Goal: Find contact information: Find contact information

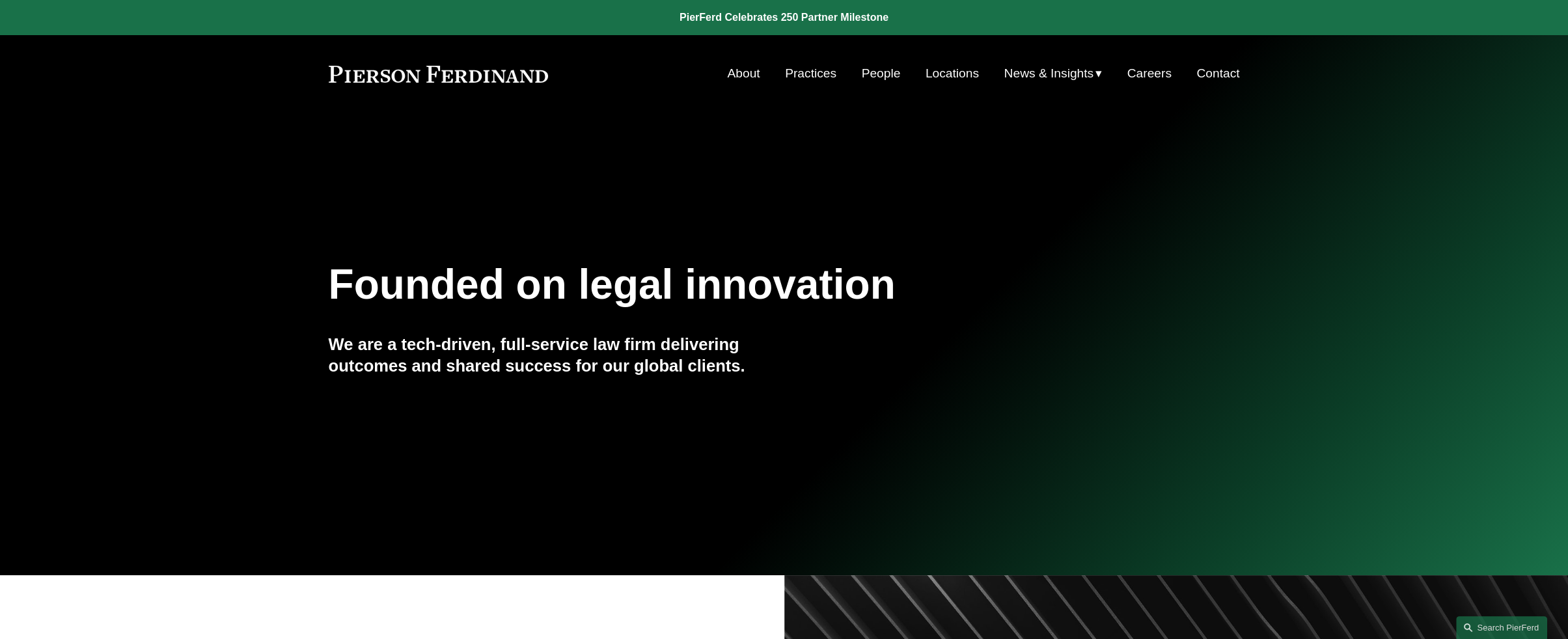
drag, startPoint x: 0, startPoint y: 0, endPoint x: 874, endPoint y: 74, distance: 877.1
click at [874, 74] on link "People" at bounding box center [881, 73] width 39 height 25
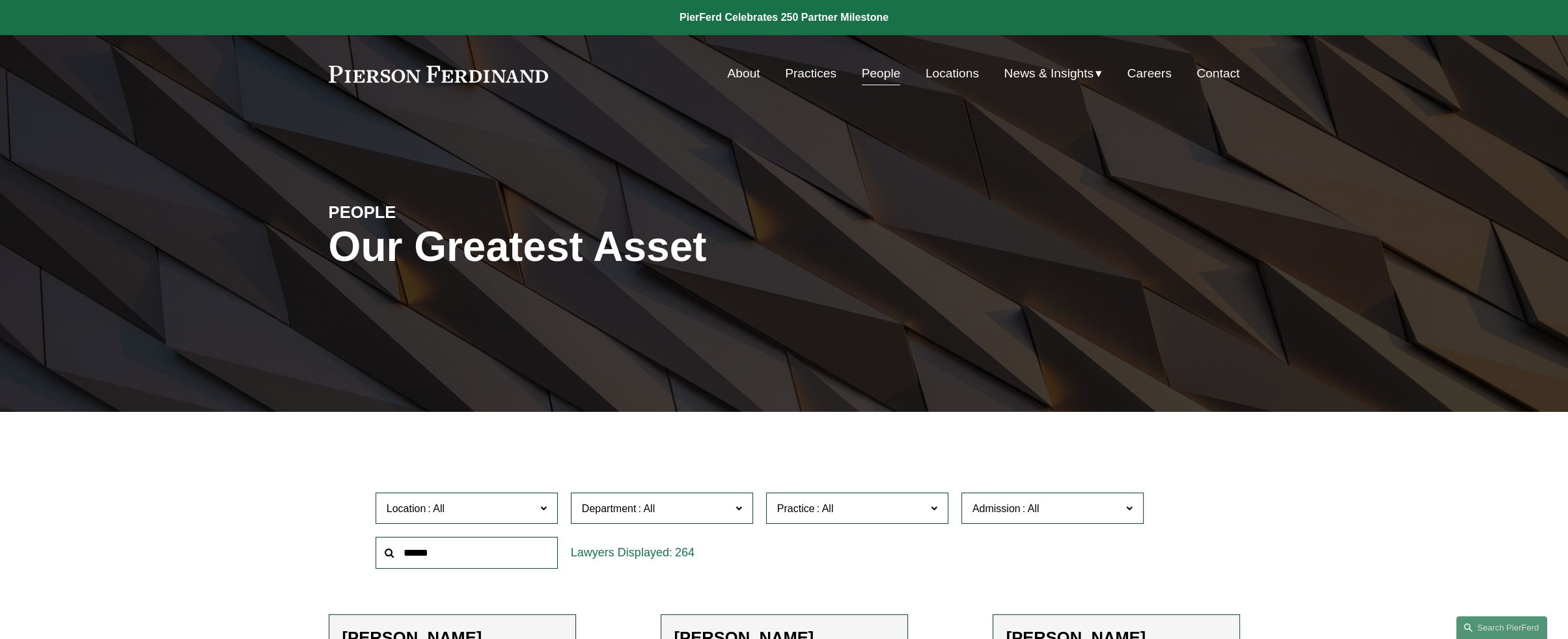
click at [451, 555] on input "text" at bounding box center [466, 553] width 182 height 32
type input "***"
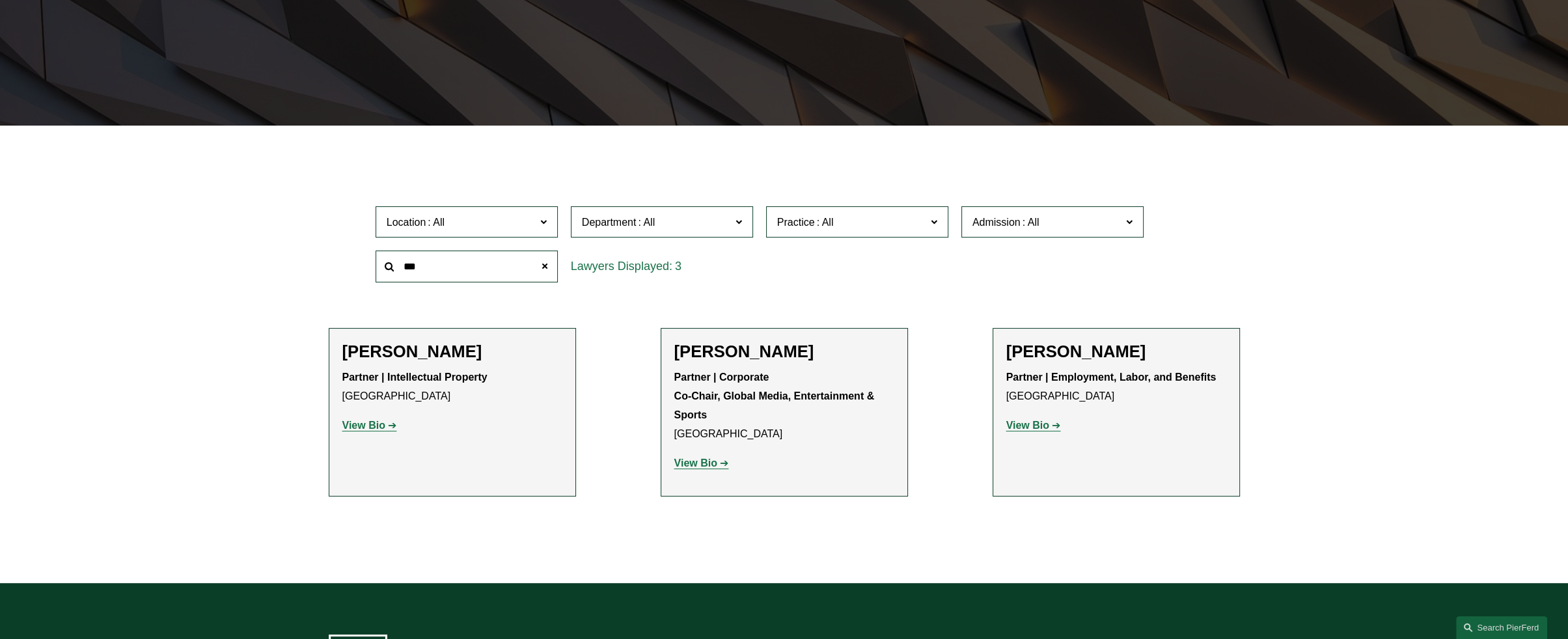
scroll to position [304, 0]
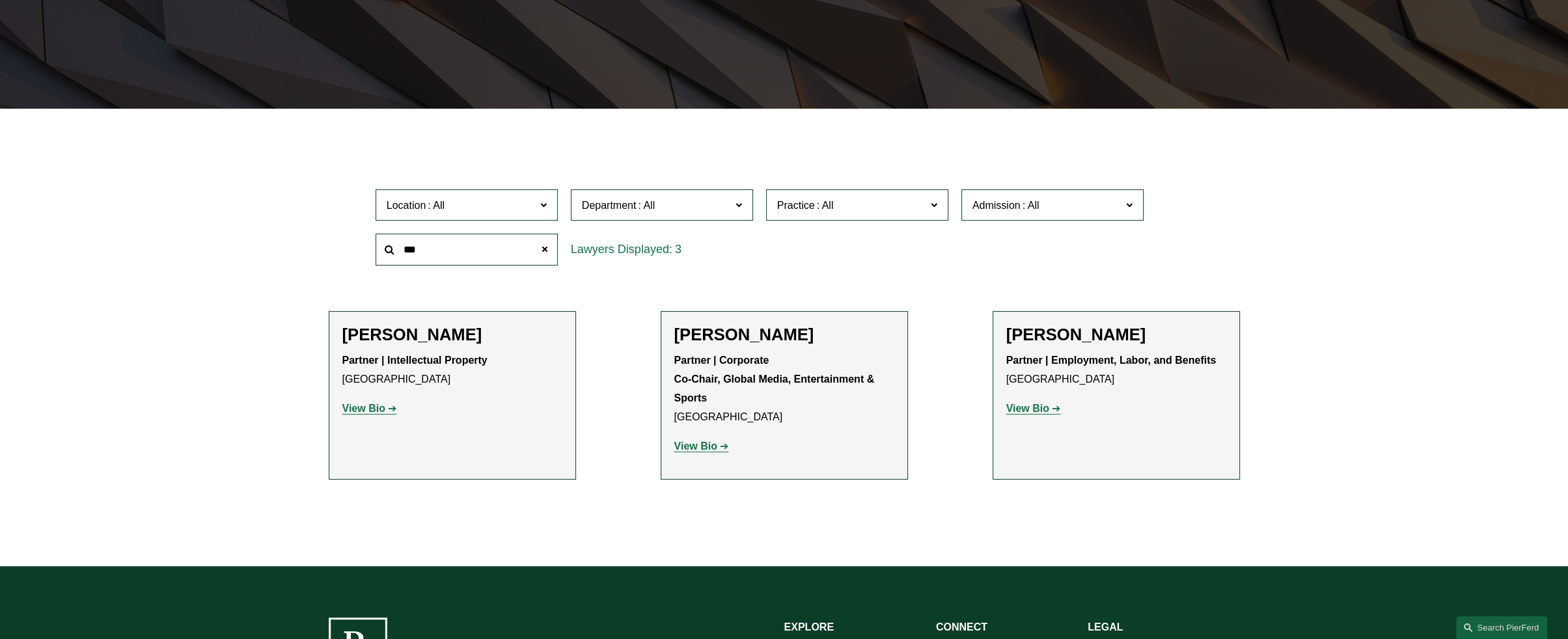
click at [377, 409] on strong "View Bio" at bounding box center [364, 408] width 43 height 11
